Goal: Task Accomplishment & Management: Complete application form

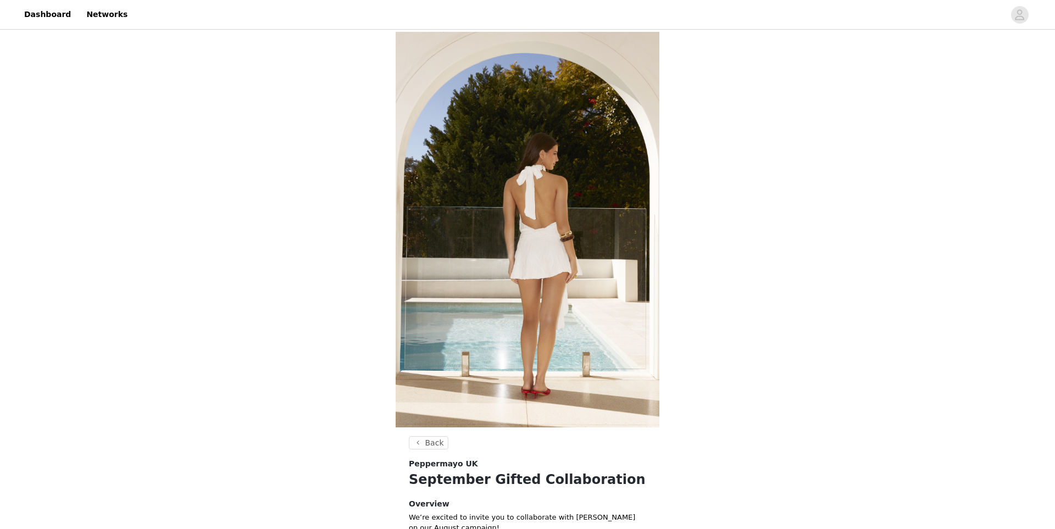
scroll to position [304, 0]
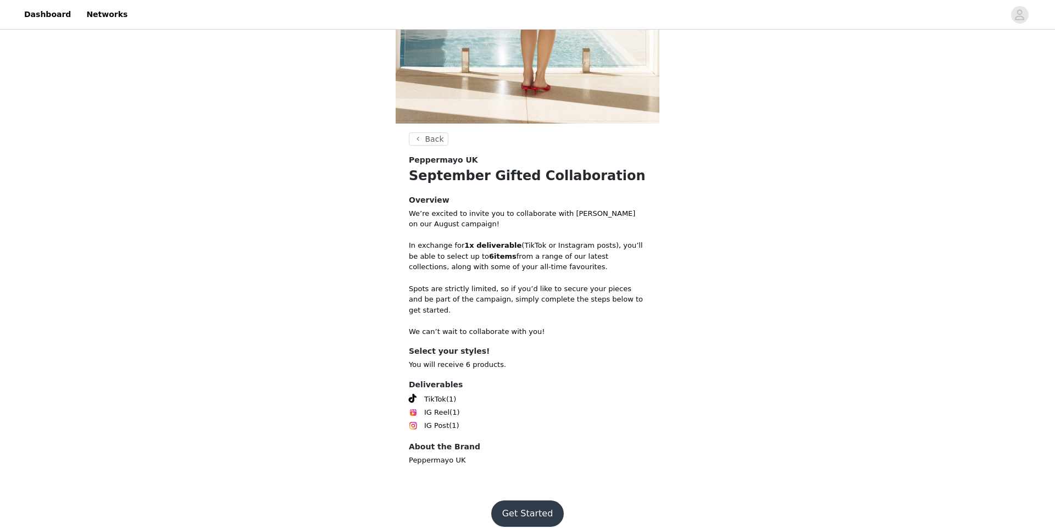
click at [528, 501] on button "Get Started" at bounding box center [527, 514] width 73 height 26
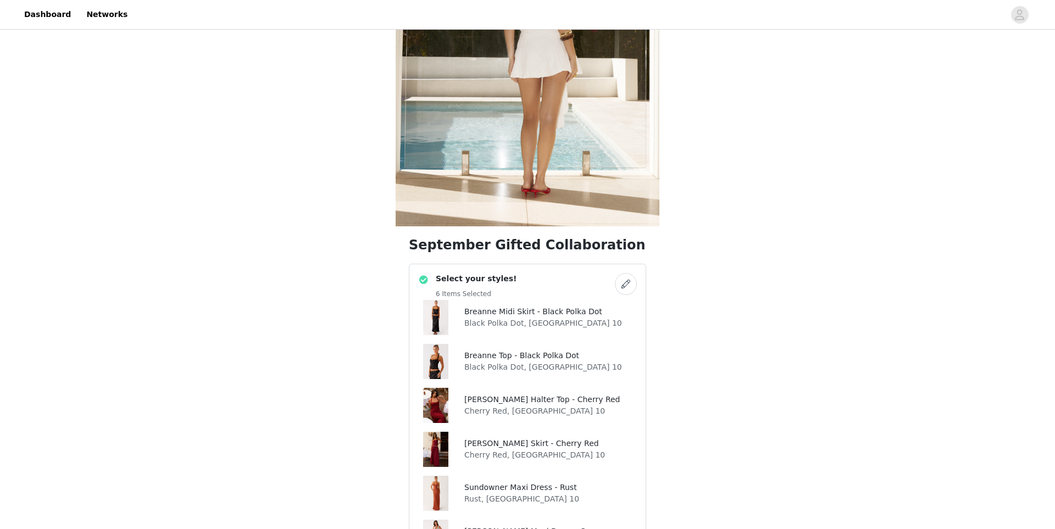
scroll to position [921, 0]
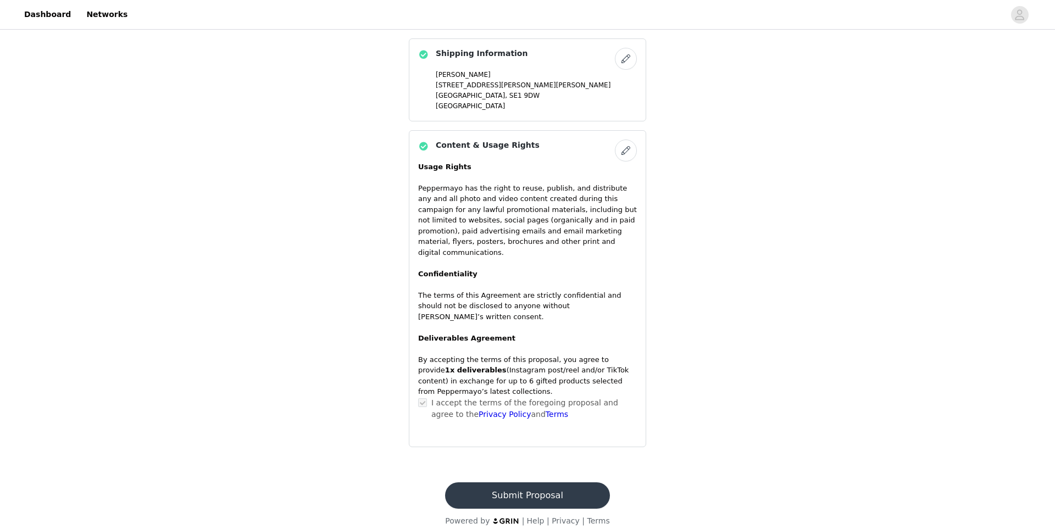
click at [528, 488] on button "Submit Proposal" at bounding box center [527, 495] width 164 height 26
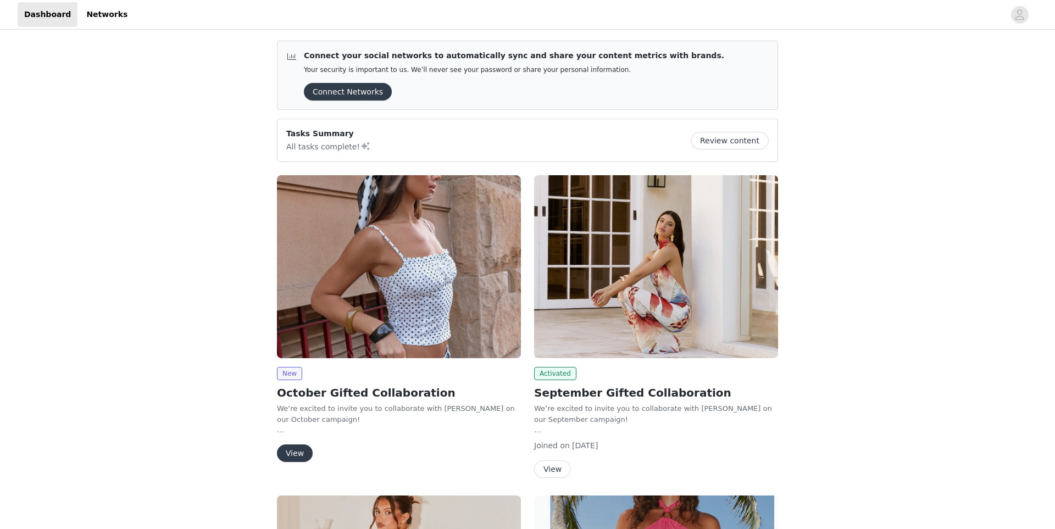
click at [372, 207] on img at bounding box center [399, 266] width 244 height 183
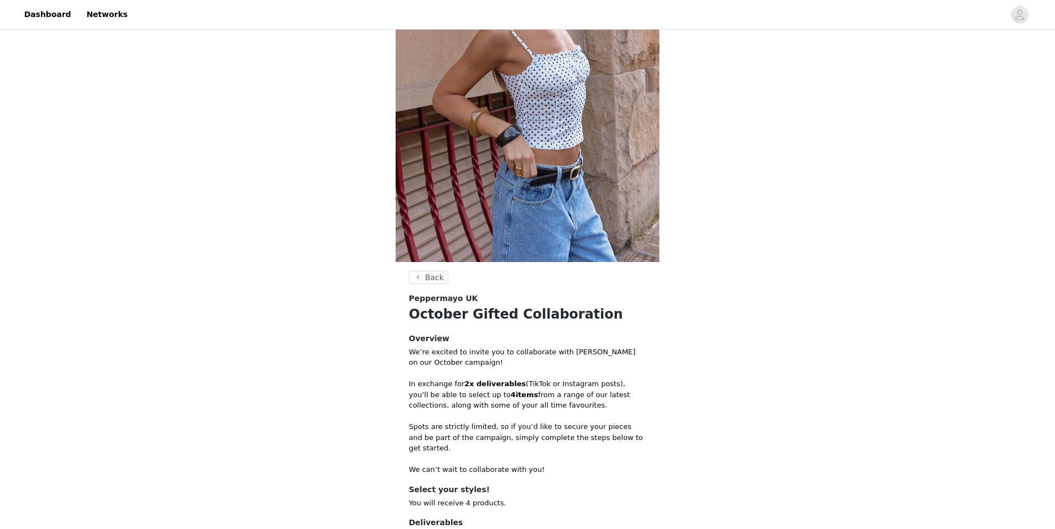
scroll to position [304, 0]
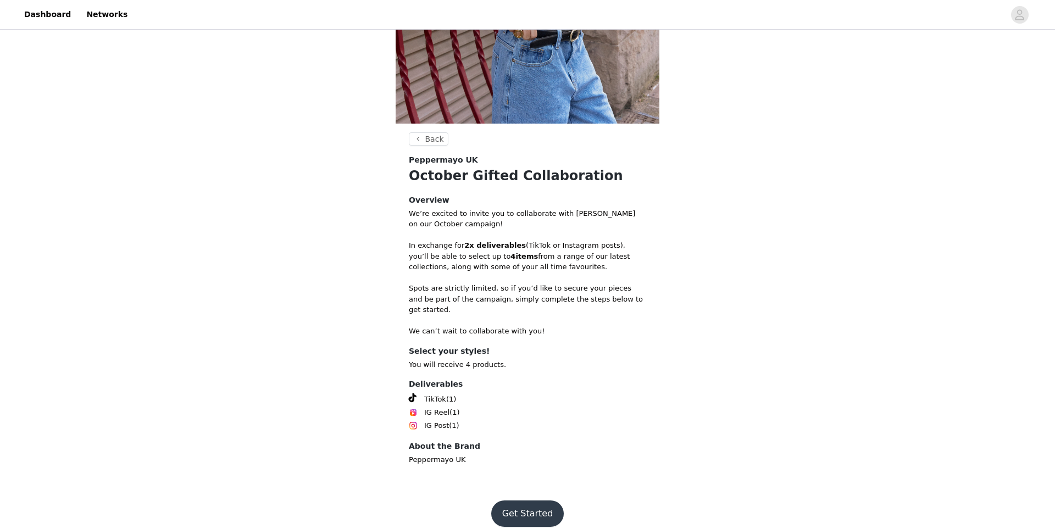
click at [535, 514] on button "Get Started" at bounding box center [527, 514] width 73 height 26
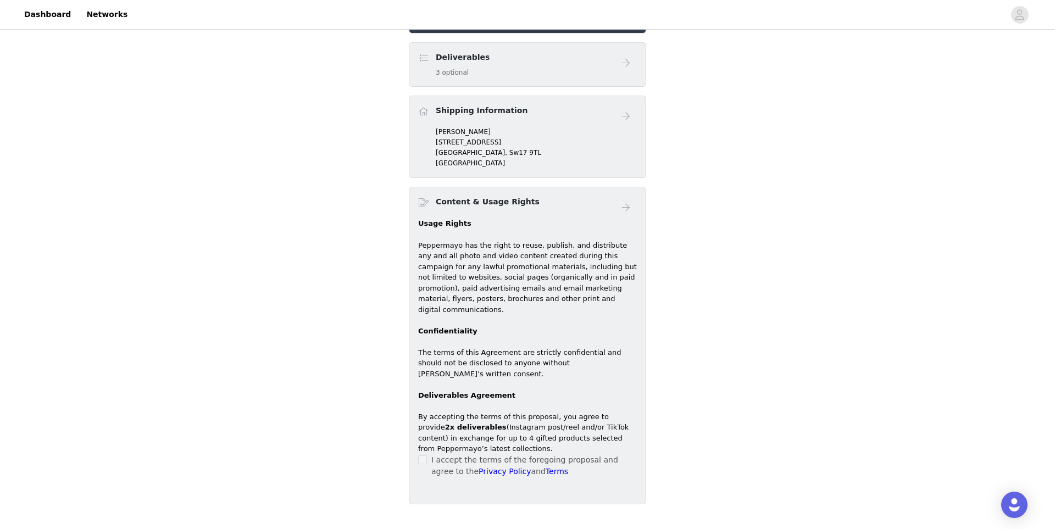
scroll to position [533, 0]
